Goal: Transaction & Acquisition: Purchase product/service

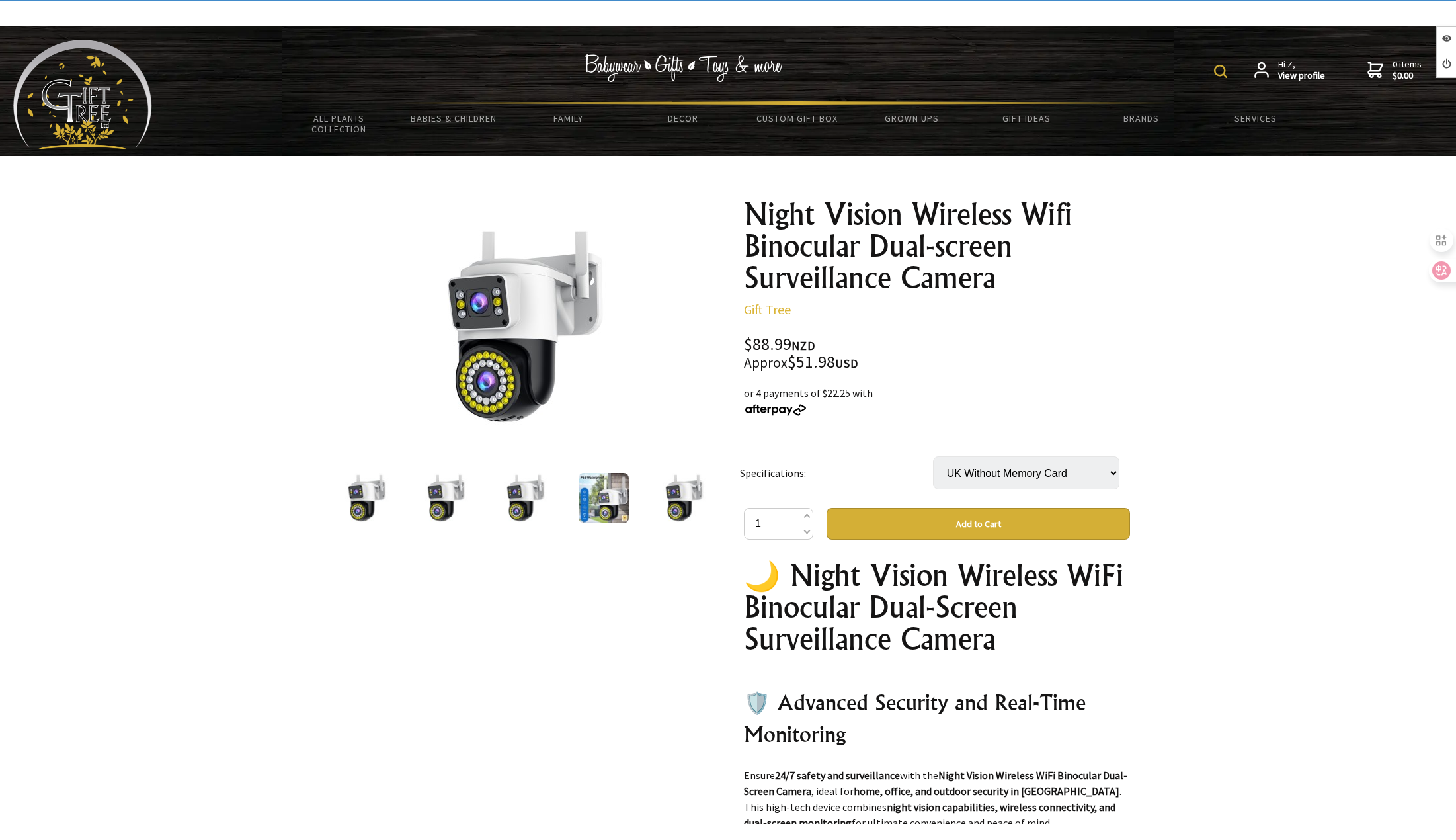
select select "UK Without Memory Card"
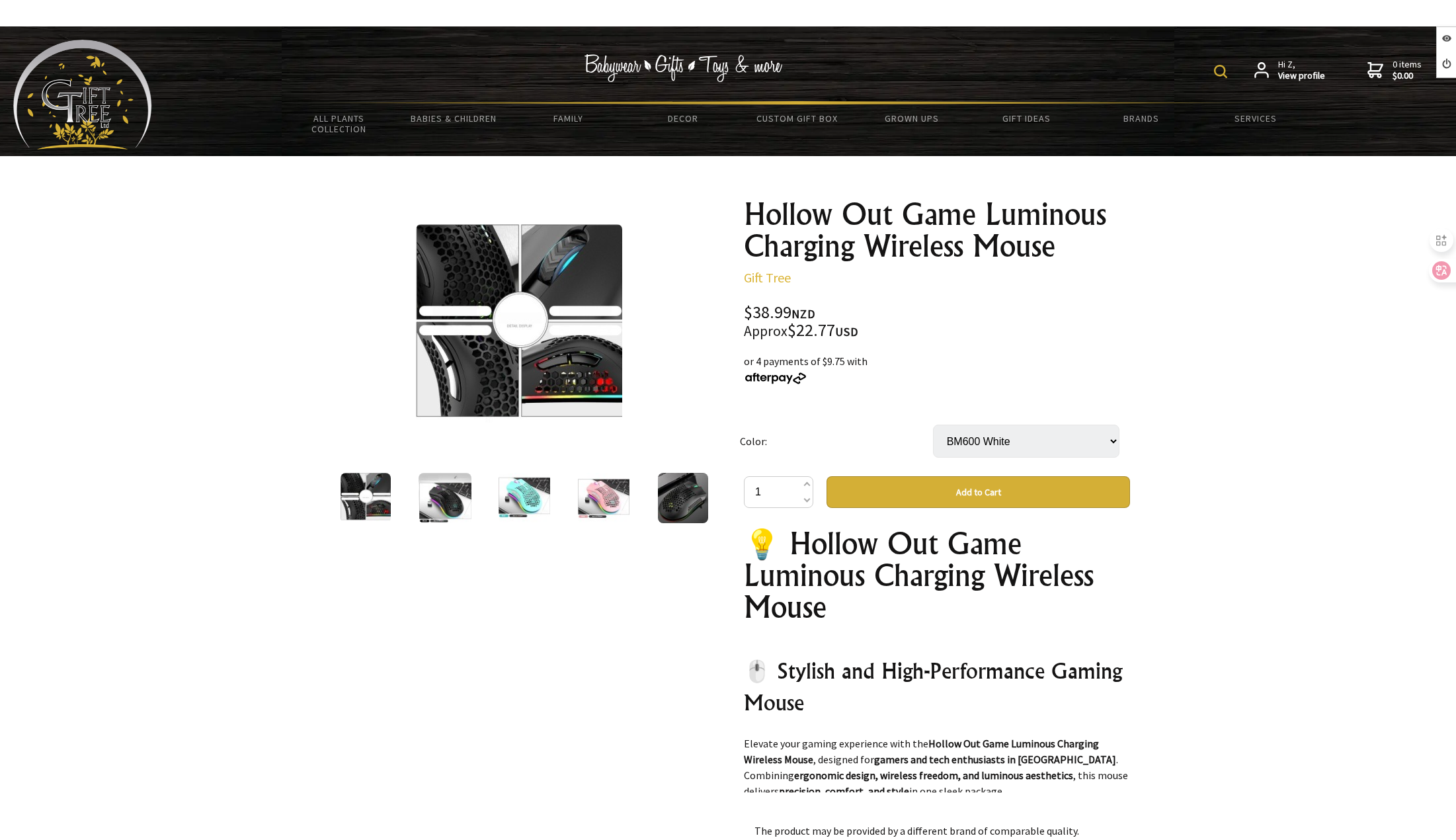
drag, startPoint x: 0, startPoint y: 0, endPoint x: 1028, endPoint y: 447, distance: 1121.0
click at [1028, 447] on select "Select… BM600 Black BM600 Cyan BM600 White" at bounding box center [1026, 441] width 187 height 33
select select "BM600 Cyan"
click at [933, 424] on select "Select… BM600 Black BM600 Cyan BM600 White" at bounding box center [1026, 441] width 187 height 33
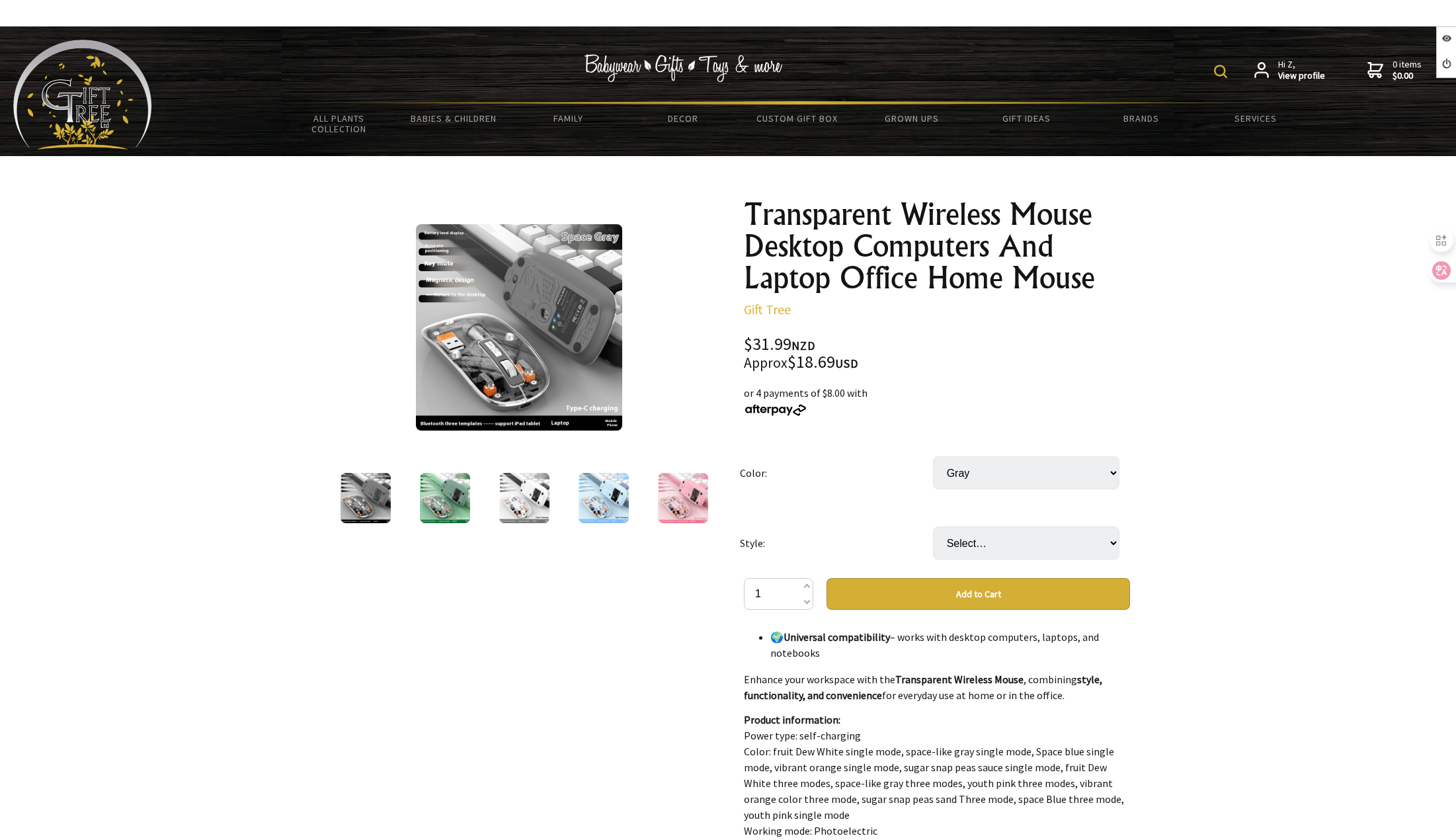
scroll to position [595, 0]
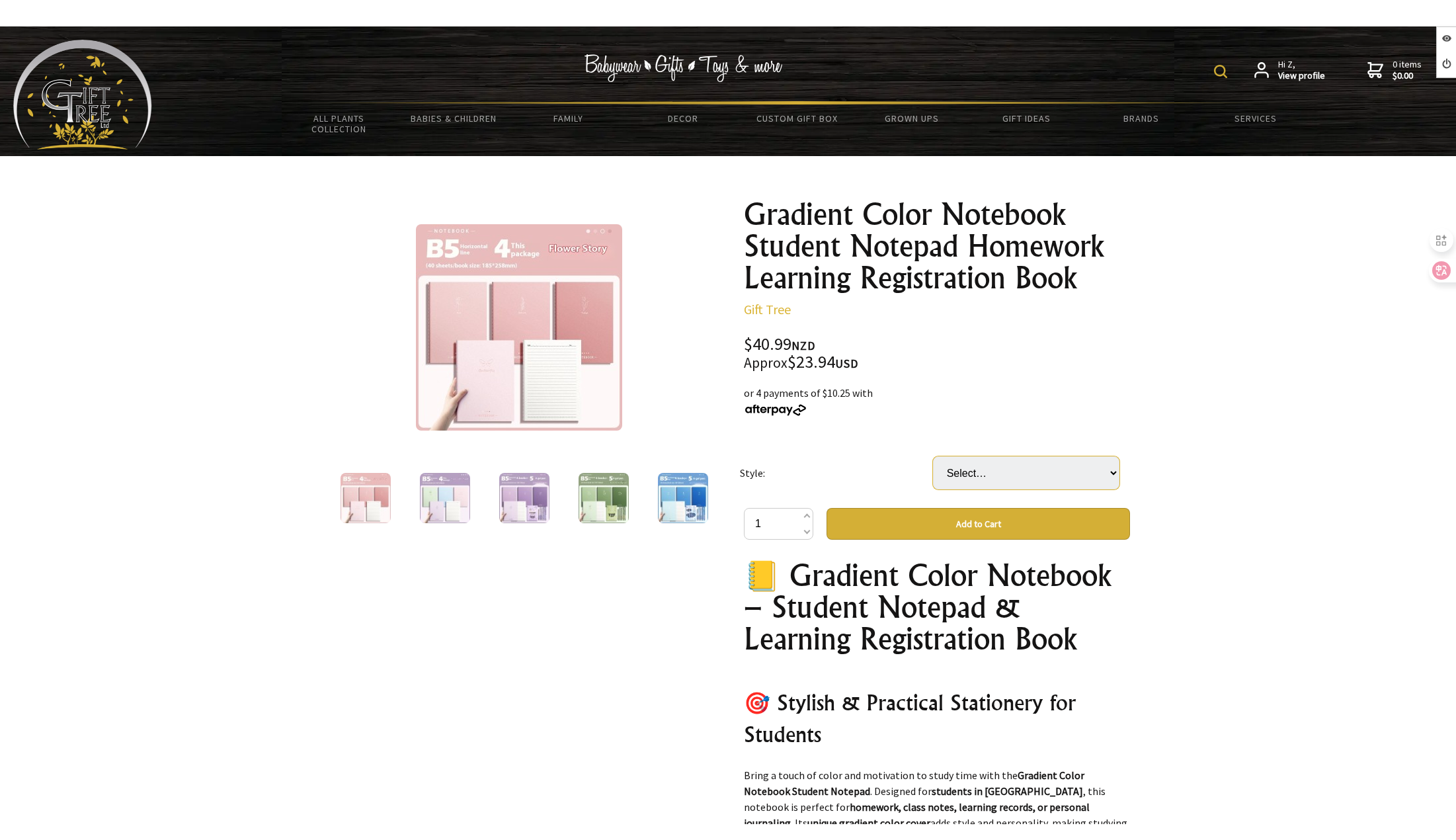
click at [962, 477] on select "Select… 4 Colors Mixed Cheese Grape (+ $1.00) Cheese Grape And Pen Set (+ $9.00…" at bounding box center [1026, 472] width 187 height 33
select select "Dream And Pen Set On The Cloud"
click at [933, 456] on select "Select… 4 Colors Mixed Cheese Grape (+ $1.00) Cheese Grape And Pen Set (+ $9.00…" at bounding box center [1026, 472] width 187 height 33
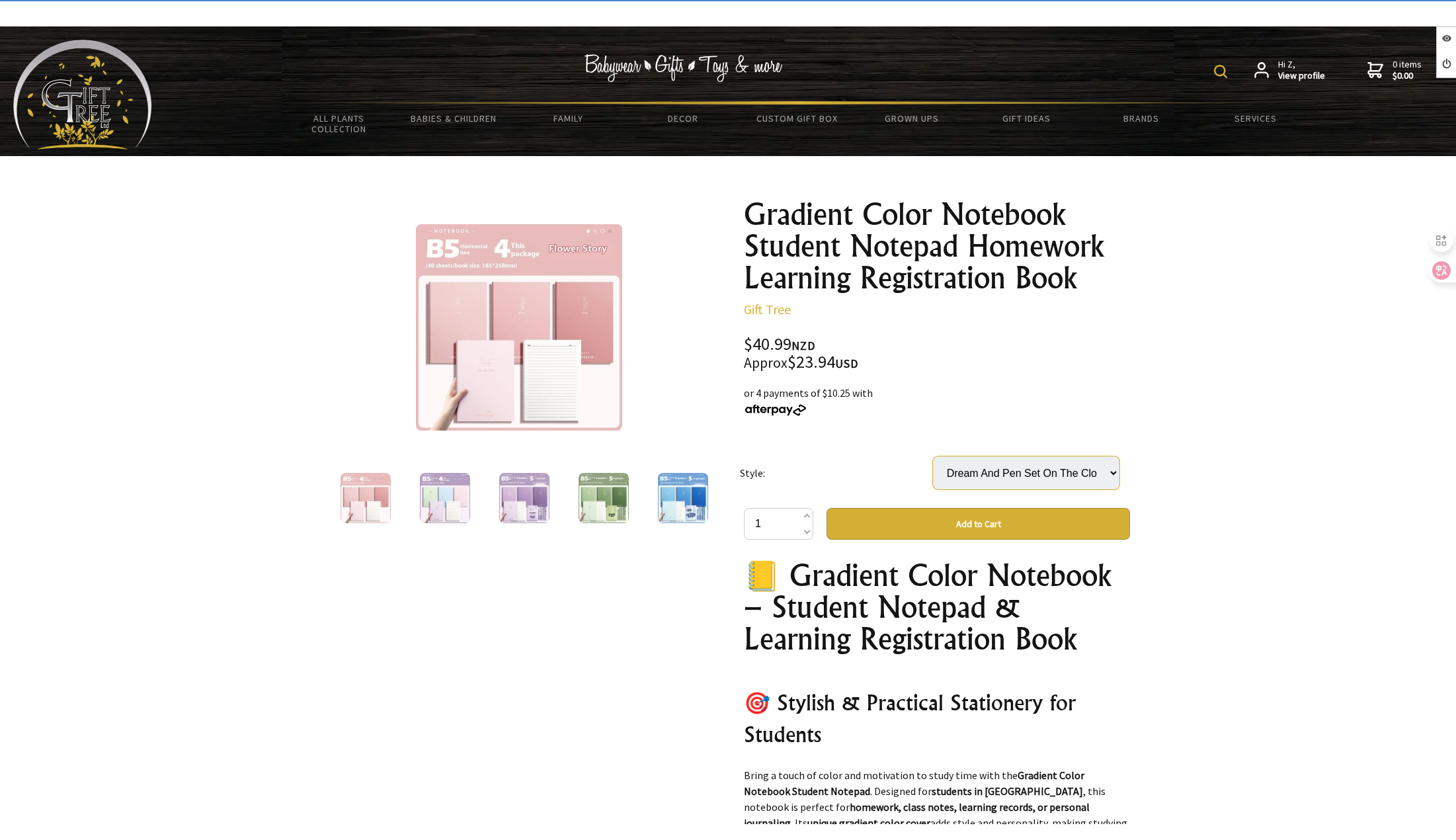
click at [1045, 470] on select "Select… 4 Colors Mixed Cheese Grape (+ $1.00) Cheese Grape And Pen Set (+ $9.00…" at bounding box center [1026, 472] width 187 height 33
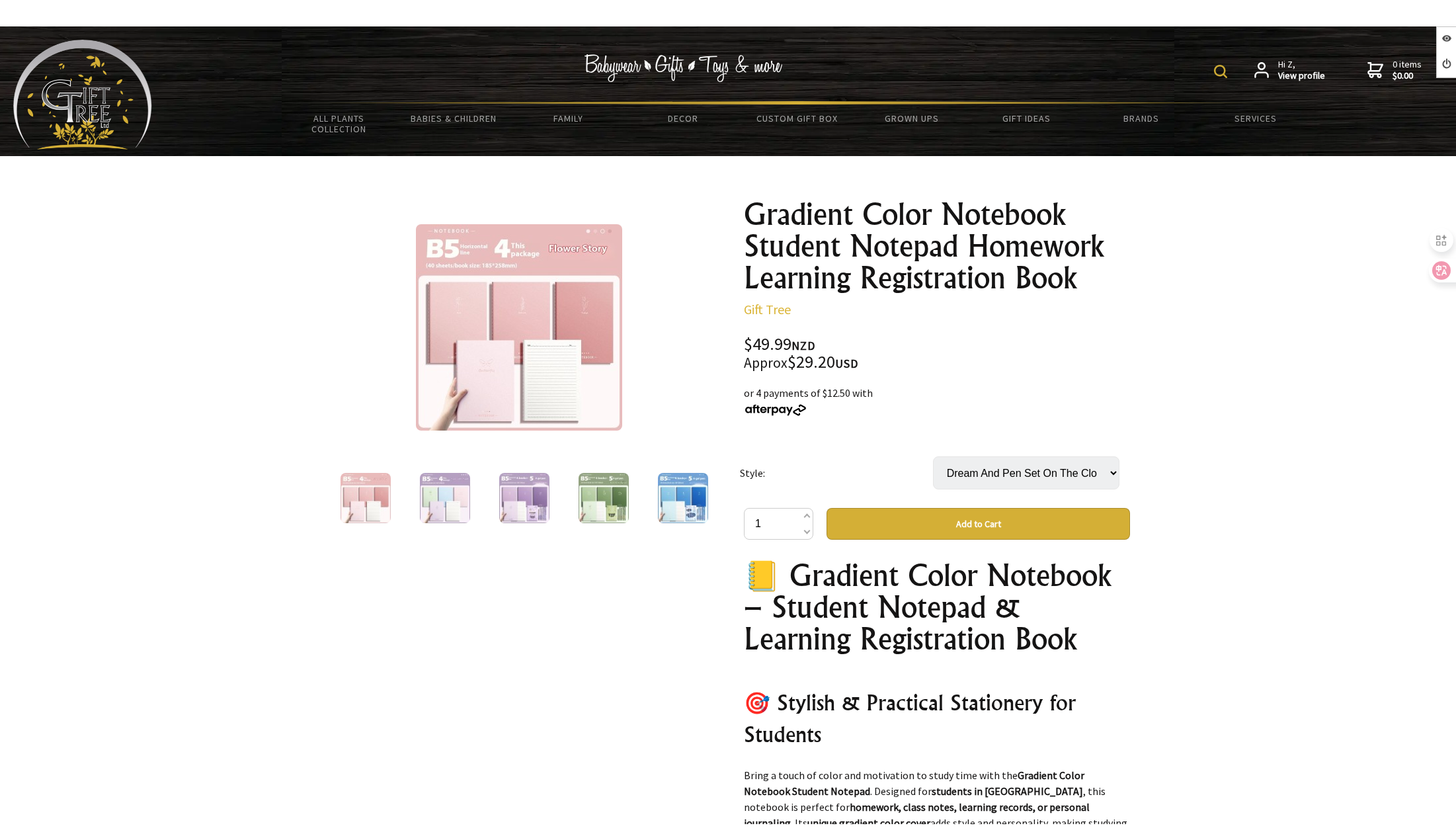
click at [1045, 470] on select "Select… 4 Colors Mixed Cheese Grape (+ $1.00) Cheese Grape And Pen Set (+ $9.00…" at bounding box center [1026, 472] width 187 height 33
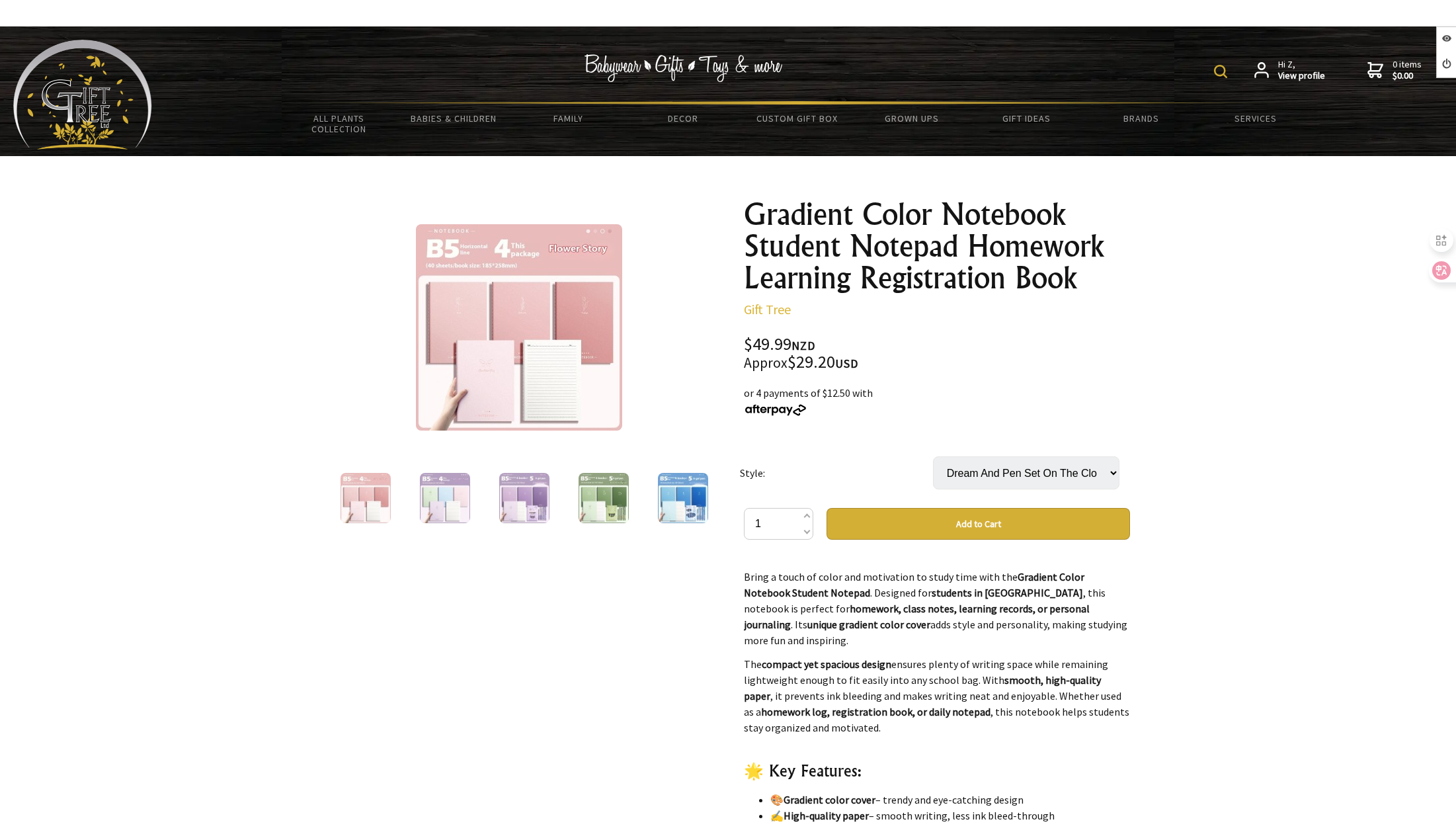
scroll to position [529, 0]
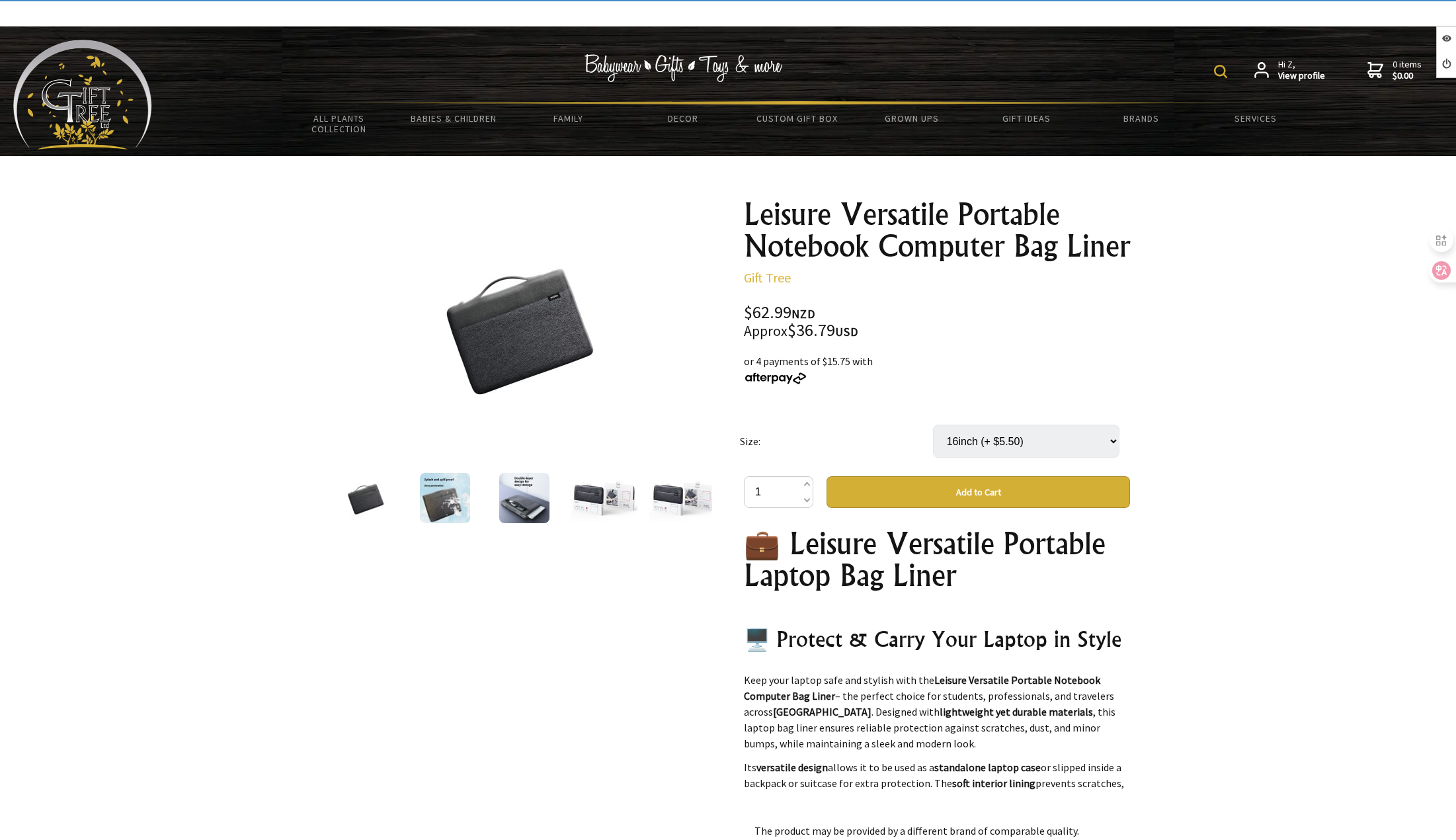
select select "16inch"
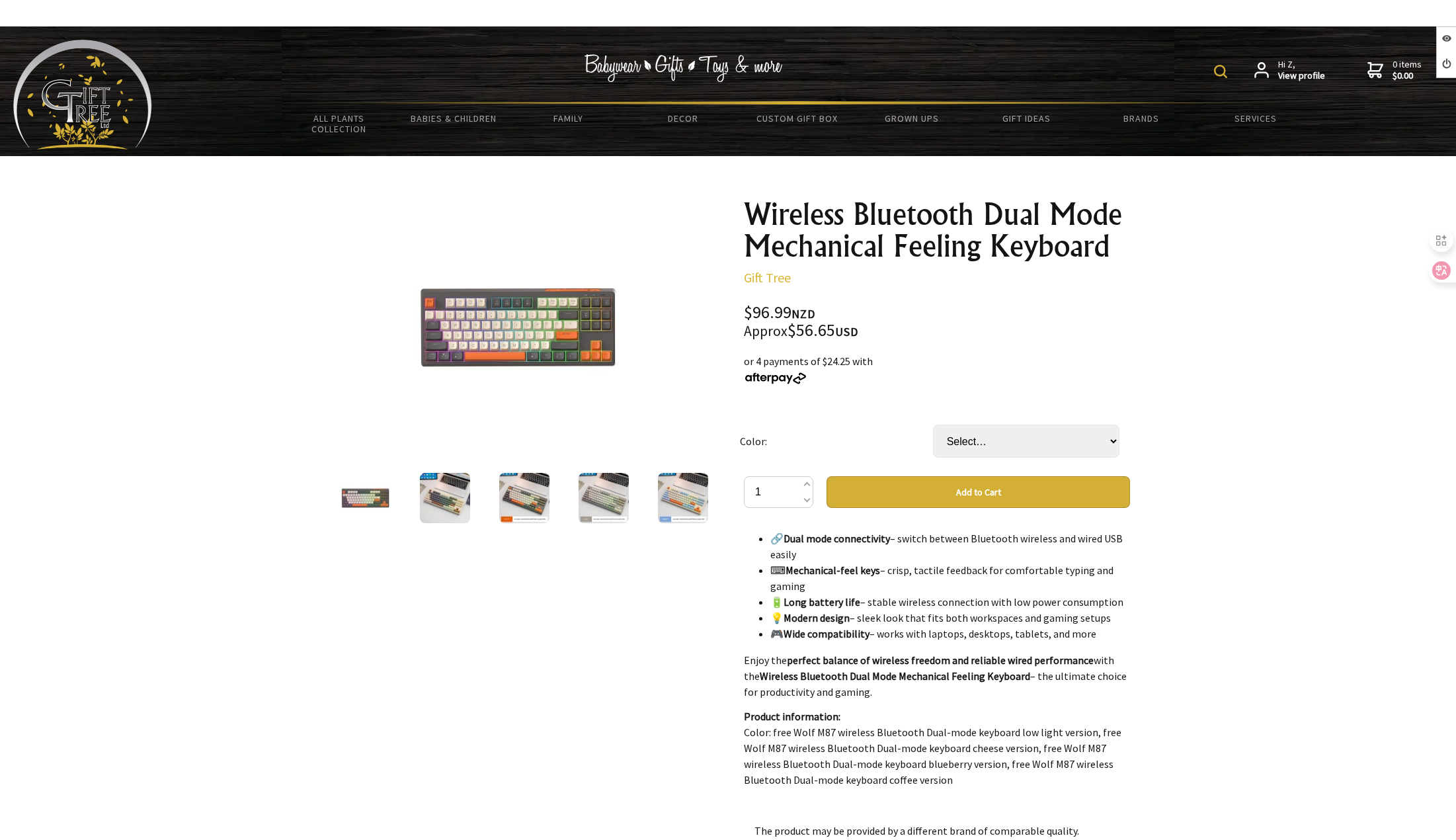
scroll to position [463, 0]
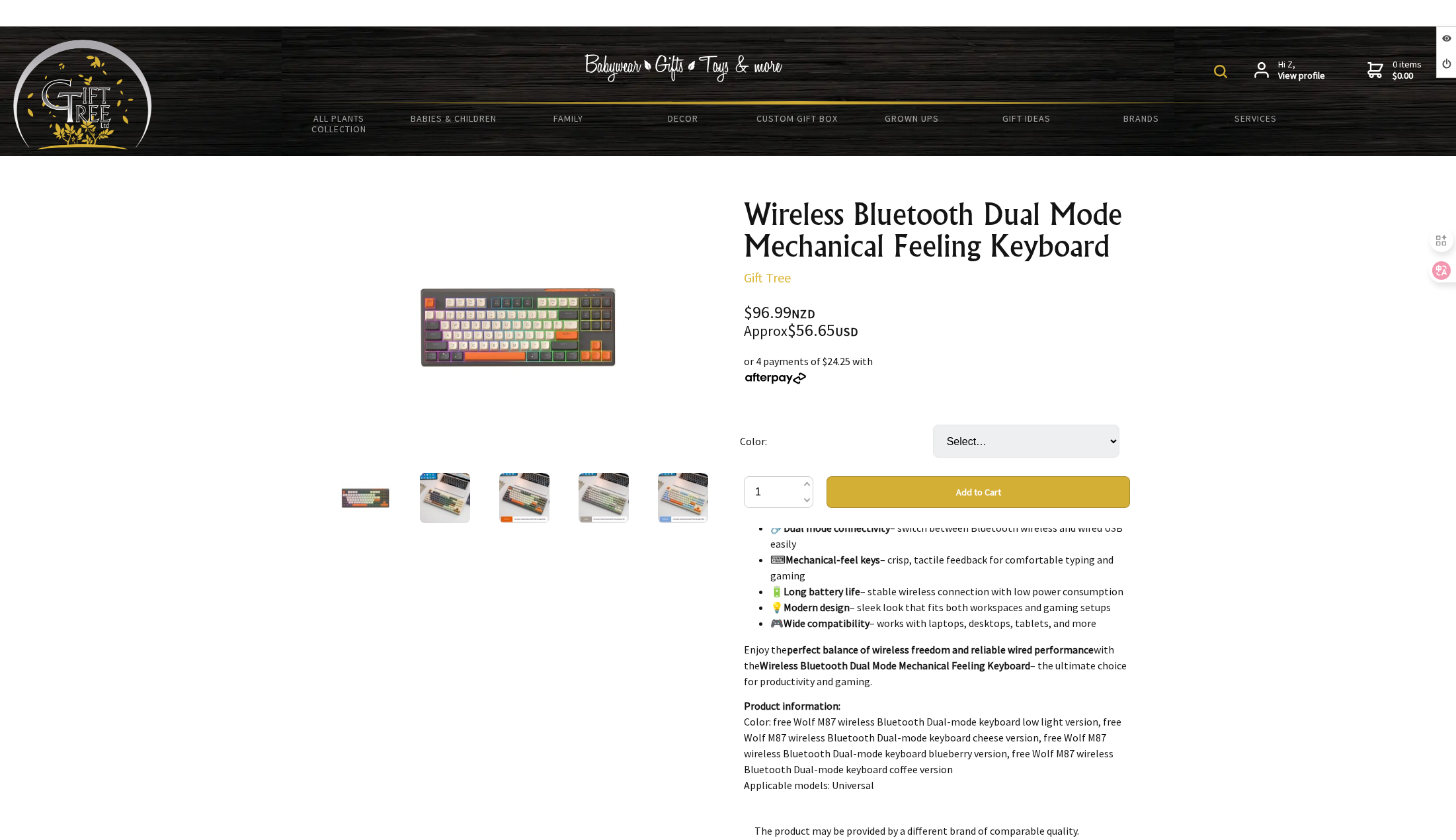
click at [1002, 461] on td "Select… Blueberry Version Cheese Version Coffee Version Shimmer Version" at bounding box center [1029, 441] width 193 height 70
click at [1011, 450] on select "Select… Blueberry Version Cheese Version Coffee Version Shimmer Version" at bounding box center [1026, 441] width 187 height 33
select select "Coffee Version"
click at [933, 424] on select "Select… Blueberry Version Cheese Version Coffee Version Shimmer Version" at bounding box center [1026, 441] width 187 height 33
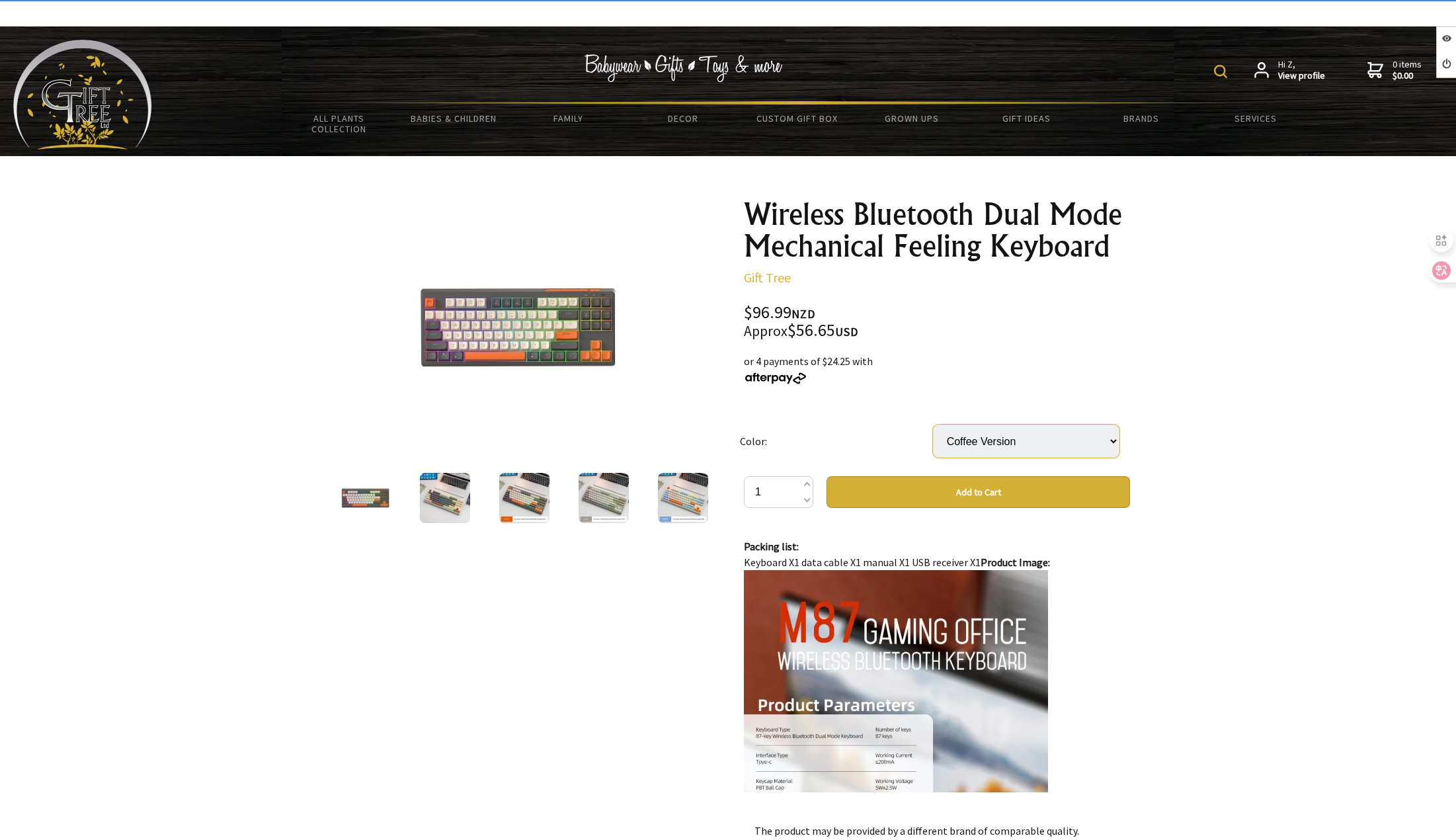
scroll to position [794, 0]
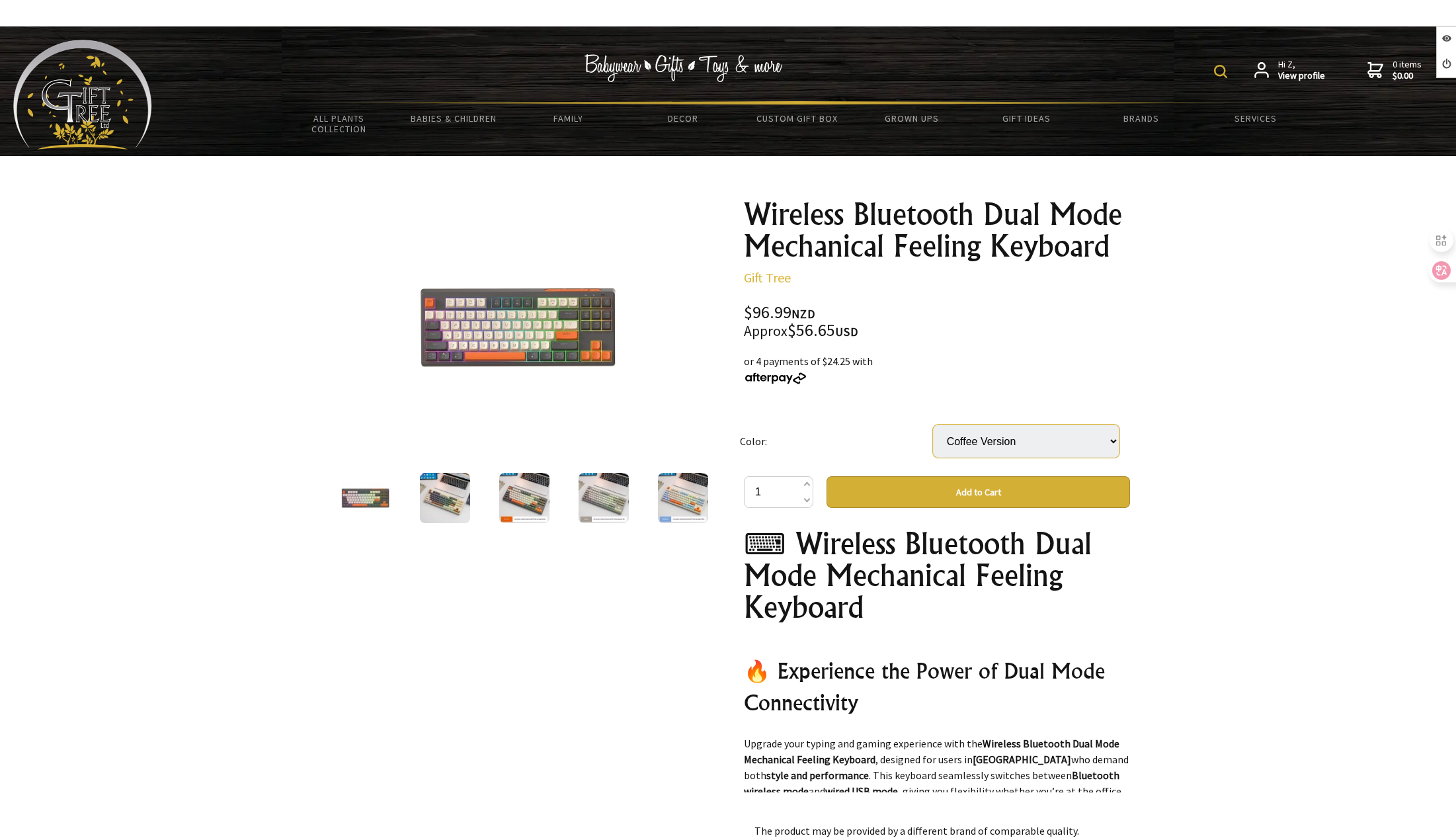
click at [994, 440] on select "Select… Blueberry Version Cheese Version Coffee Version Shimmer Version" at bounding box center [1026, 441] width 187 height 33
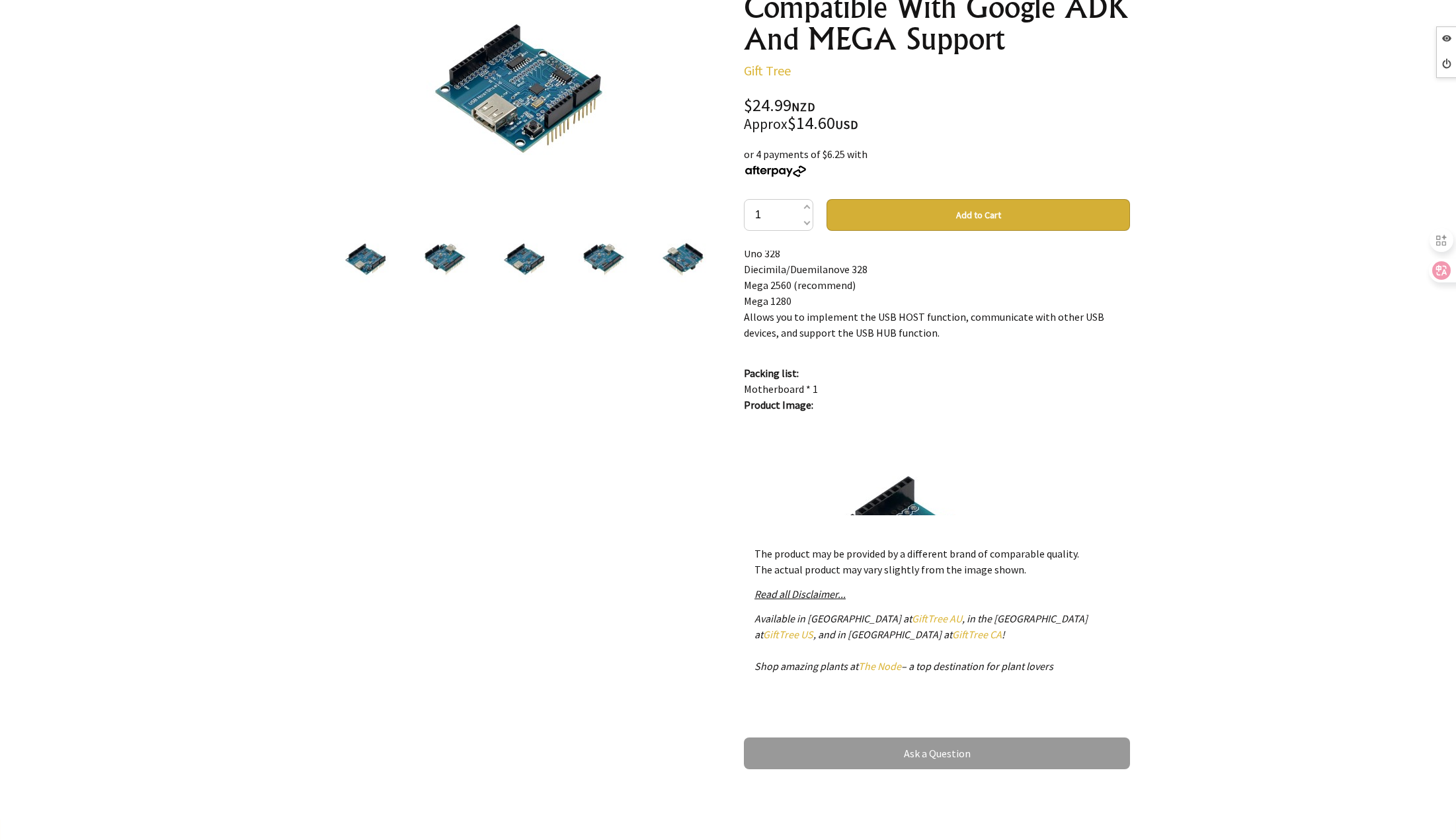
scroll to position [265, 0]
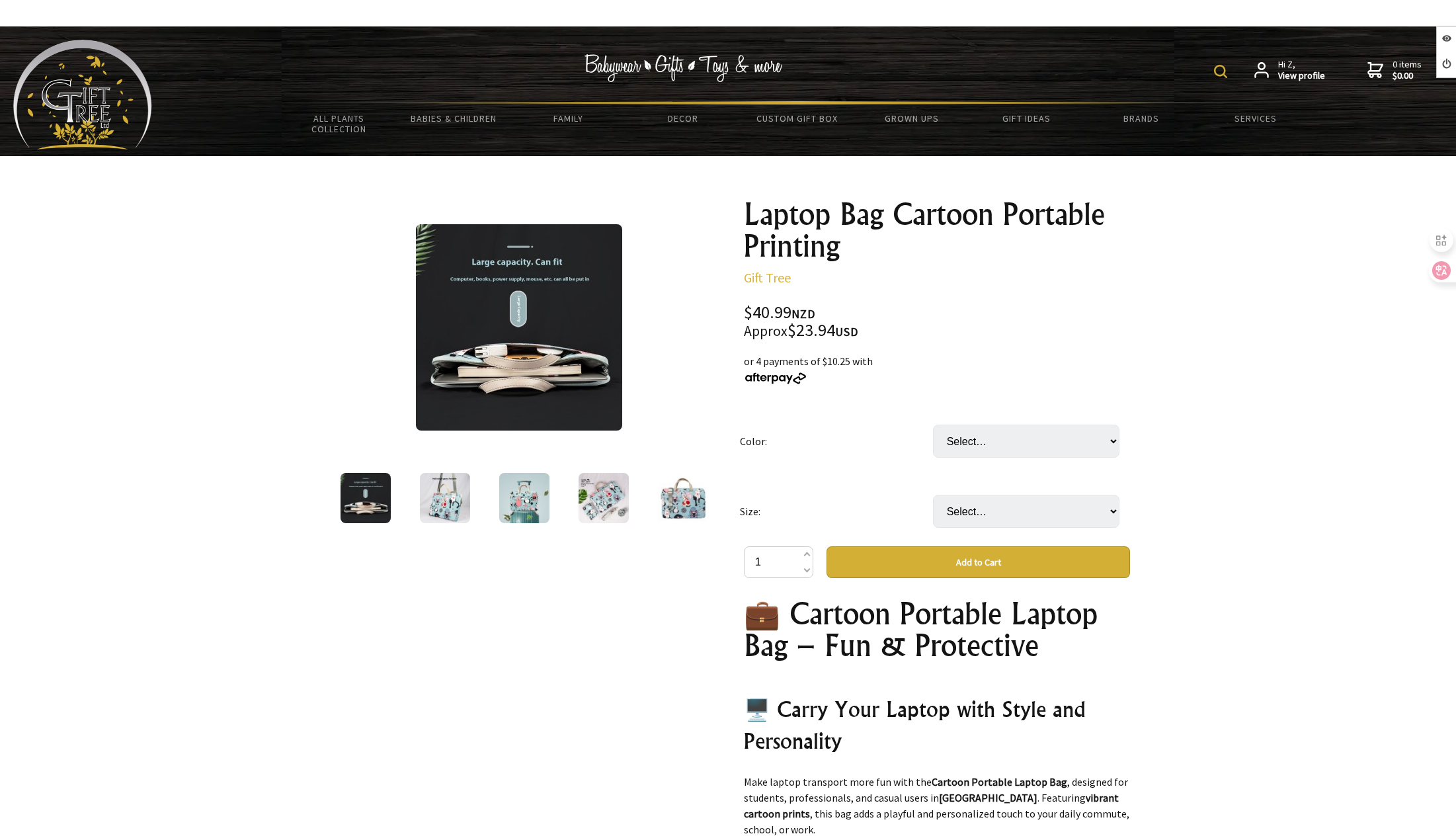
select select "Alien Cat with Power Pack"
click at [933, 424] on select "Select… Alien Cat with Power Pack (+ $6.00) Alien Cat" at bounding box center [1026, 441] width 187 height 33
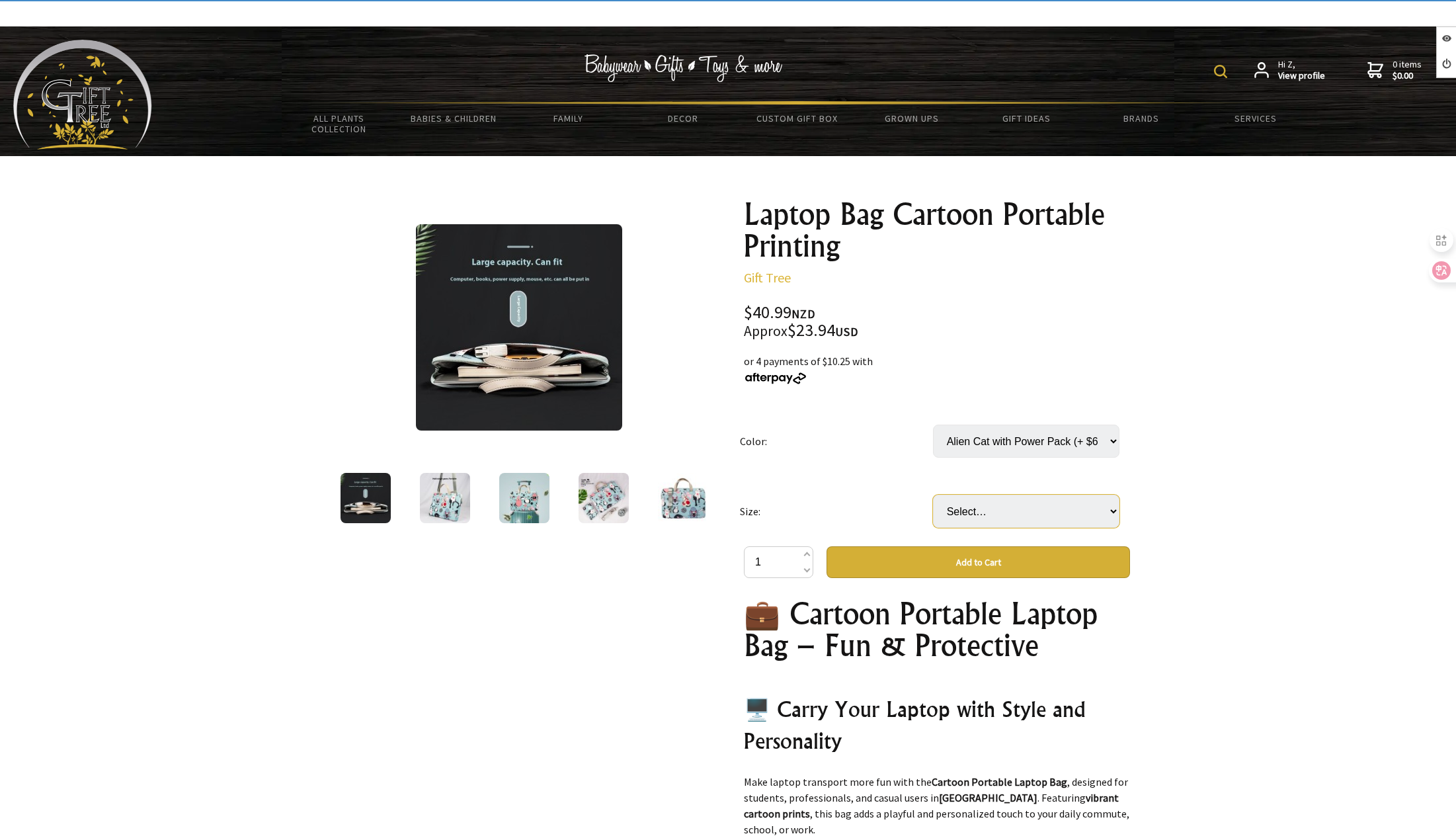
click at [1034, 507] on select "Select… 10inch 11to12 13inch (+ $1.00) 13.3to14 Inch (+ $2.00) 15inch (+ $2.50)" at bounding box center [1026, 511] width 187 height 33
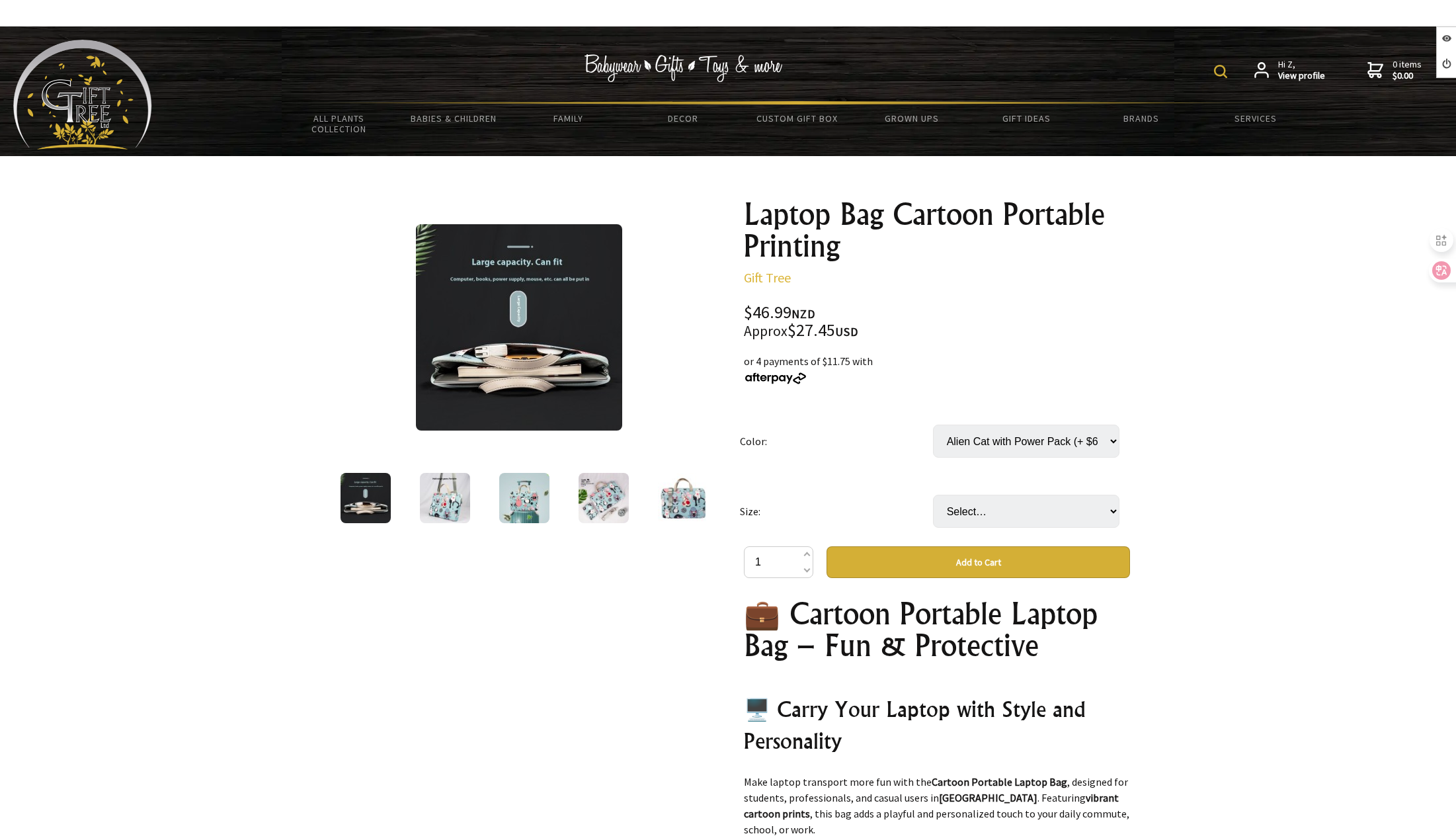
click at [1019, 569] on button "Add to Cart" at bounding box center [978, 562] width 304 height 32
click at [1008, 517] on select "Select… 10inch 11to12 13inch (+ $1.00) 13.3to14 Inch (+ $2.00) 15inch (+ $2.50)" at bounding box center [1026, 511] width 187 height 33
select select "15inch"
click at [933, 494] on select "Select… 10inch 11to12 13inch (+ $1.00) 13.3to14 Inch (+ $2.00) 15inch (+ $2.50)" at bounding box center [1026, 511] width 187 height 33
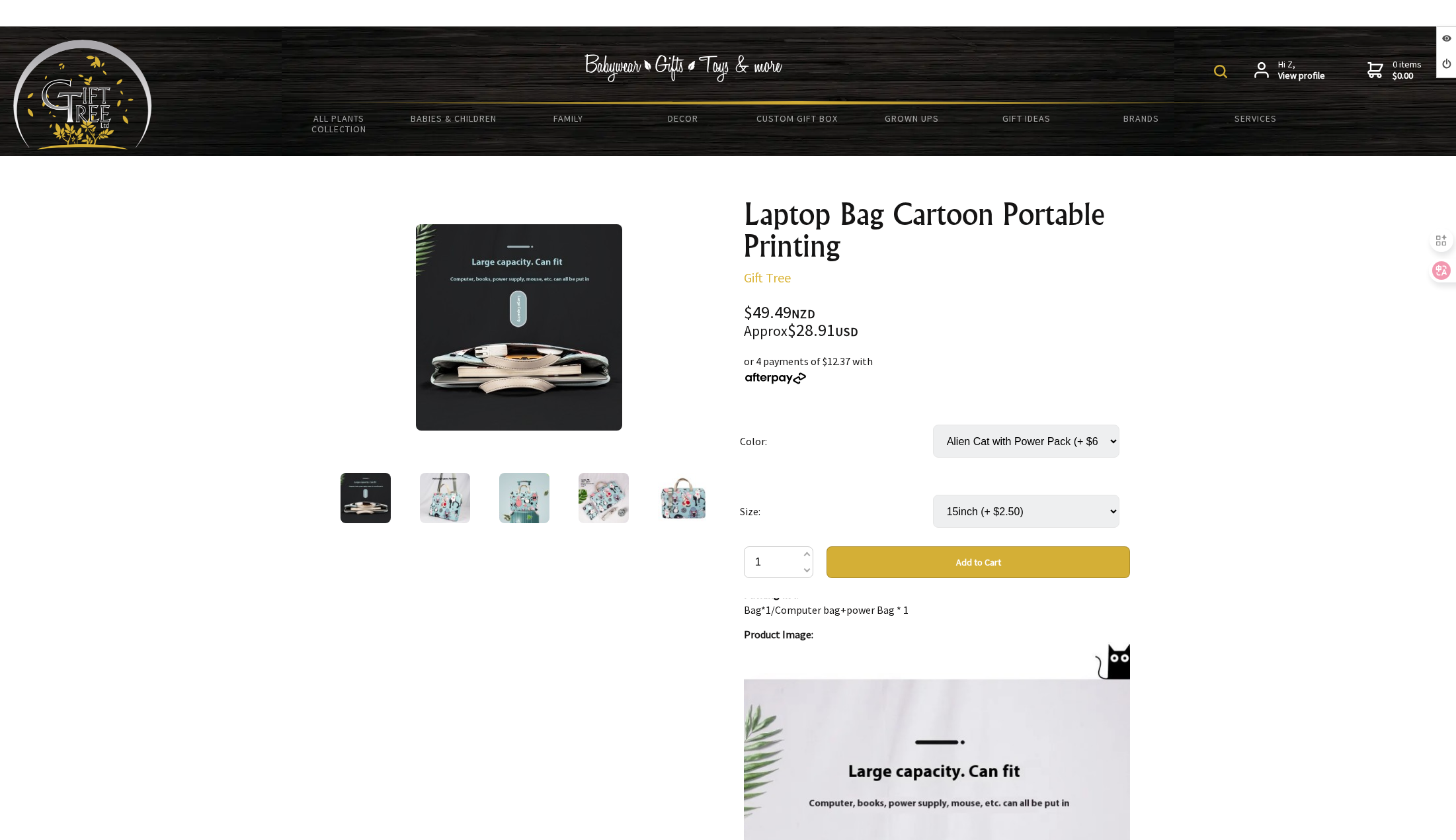
scroll to position [860, 0]
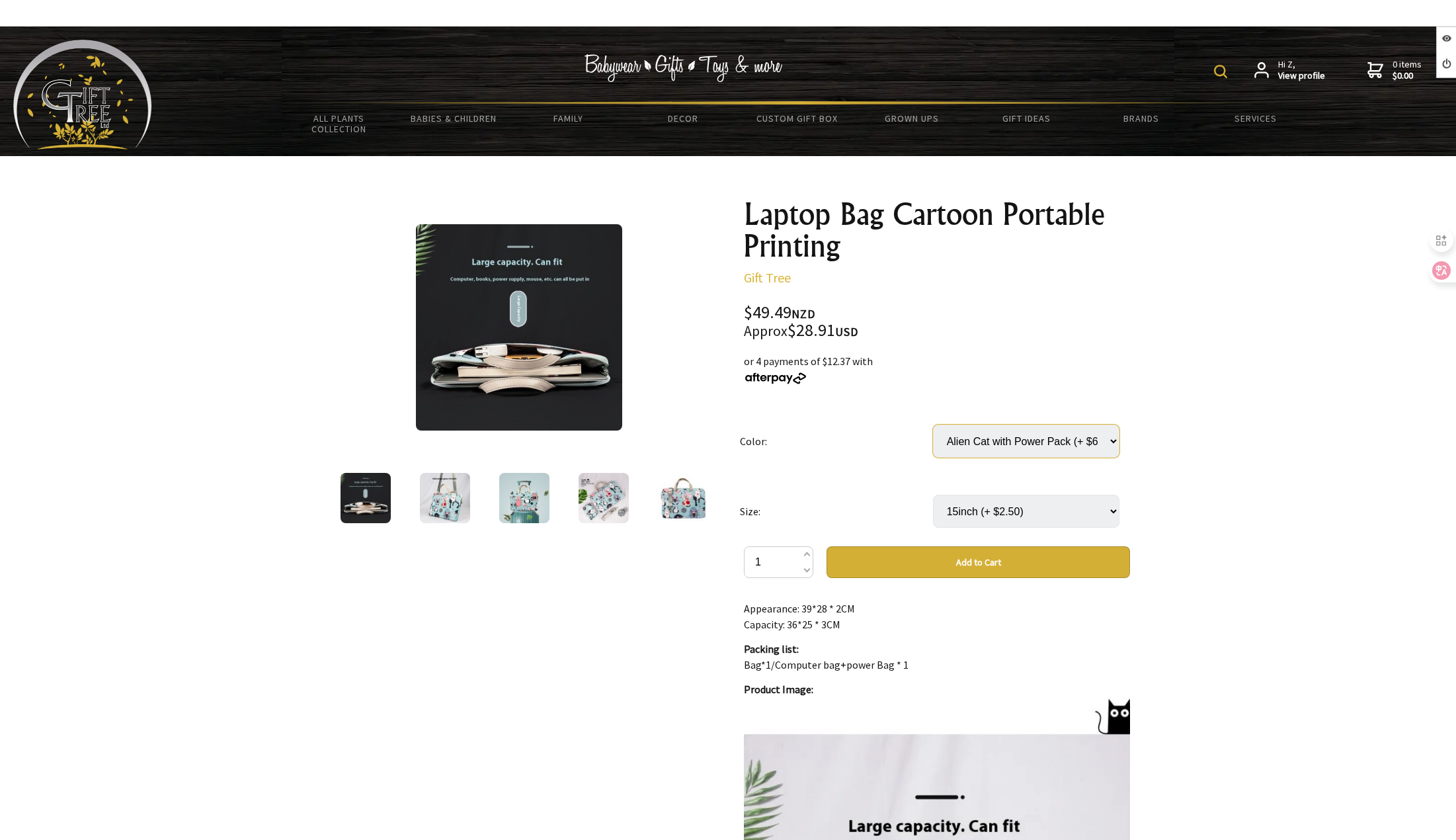
click at [1022, 438] on select "Select… Alien Cat with Power Pack (+ $6.00) Alien Cat" at bounding box center [1026, 441] width 187 height 33
select select "Alien Cat"
click at [933, 424] on select "Select… Alien Cat with Power Pack (+ $6.00) Alien Cat" at bounding box center [1026, 441] width 187 height 33
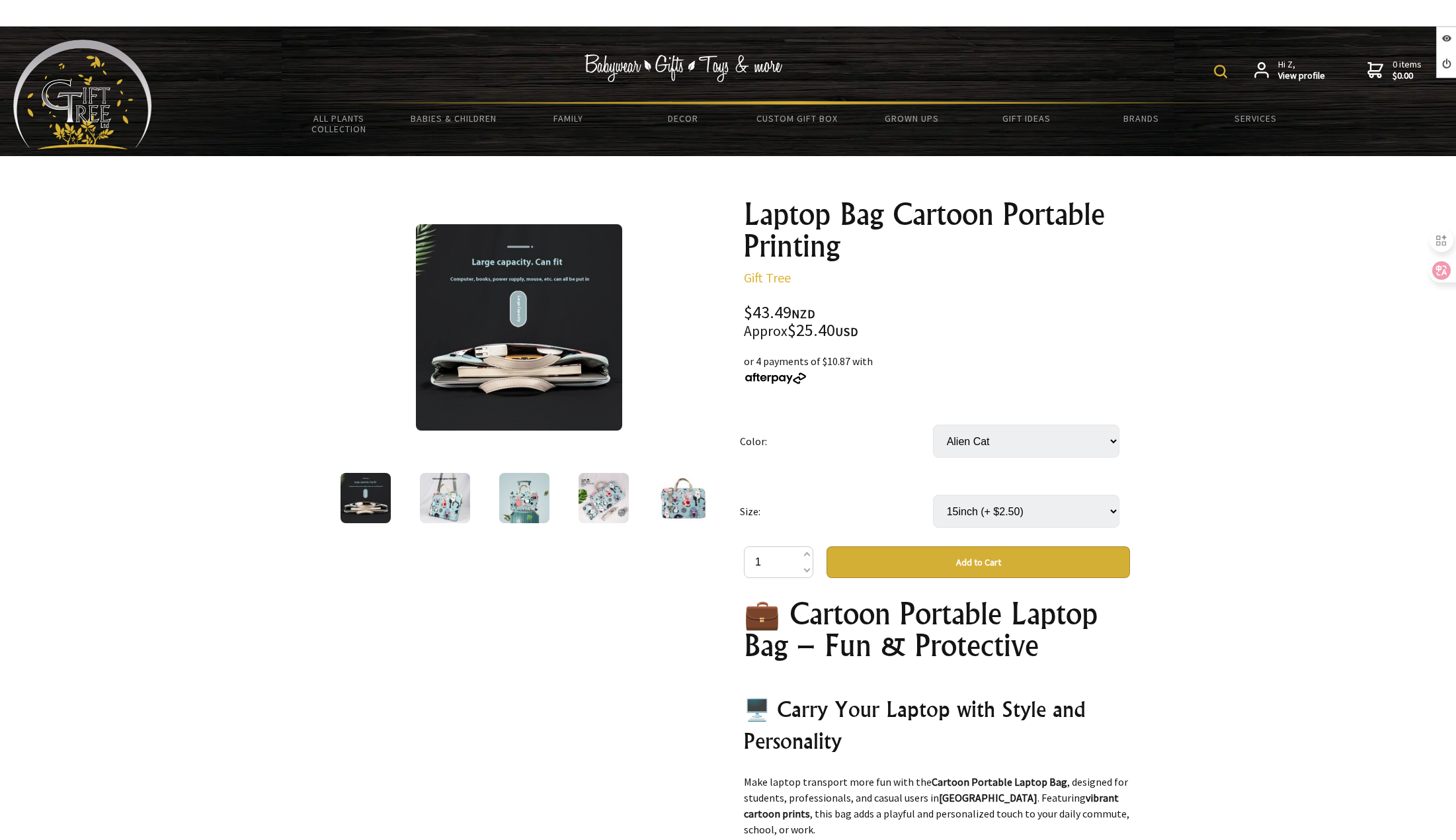
click at [1022, 441] on select "Select… Alien Cat with Power Pack (+ $6.00) Alien Cat" at bounding box center [1026, 441] width 187 height 33
click at [1222, 504] on div at bounding box center [728, 661] width 1456 height 1010
